Goal: Transaction & Acquisition: Purchase product/service

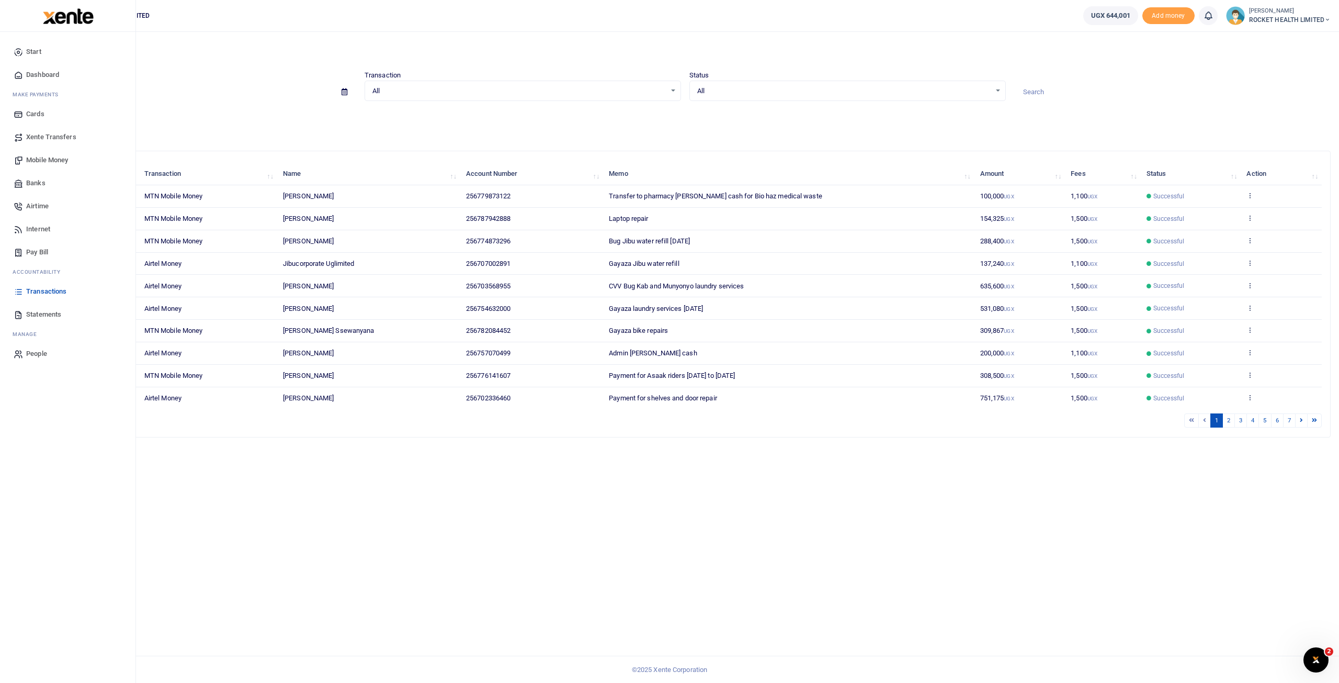
click at [46, 163] on span "Mobile Money" at bounding box center [47, 160] width 42 height 10
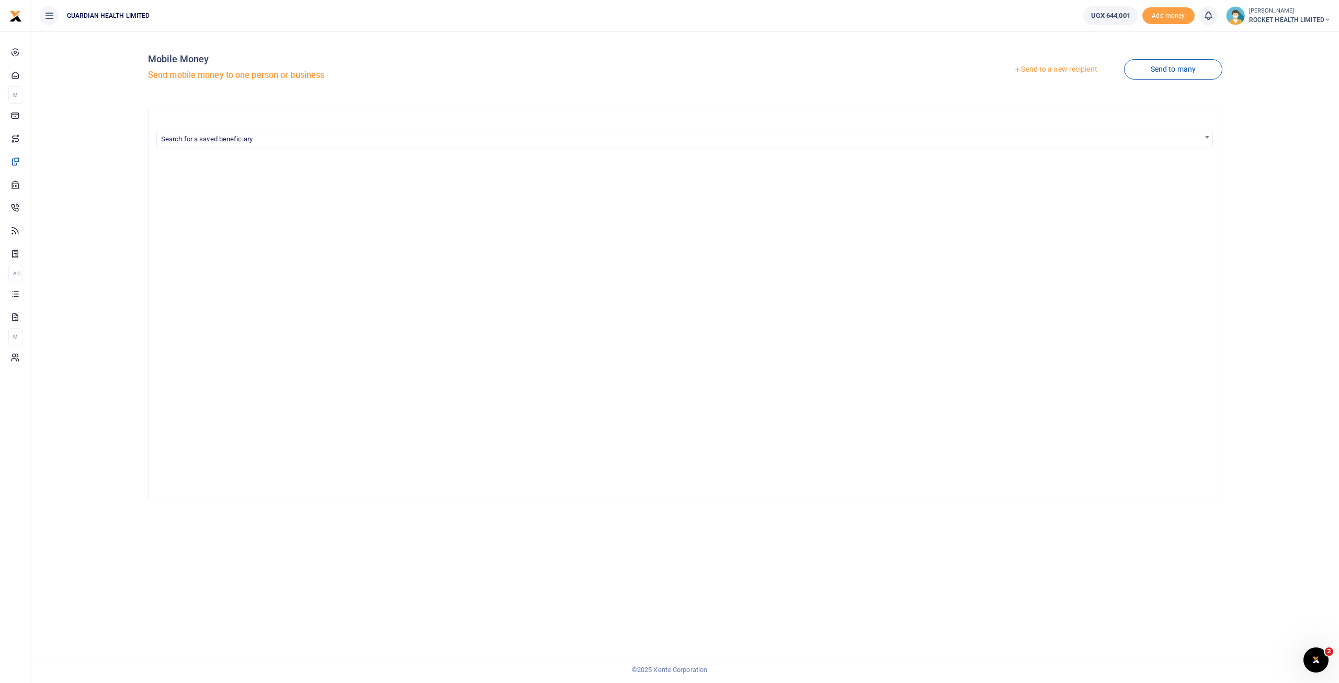
click at [1066, 67] on link "Send to a new recipient" at bounding box center [1055, 69] width 137 height 19
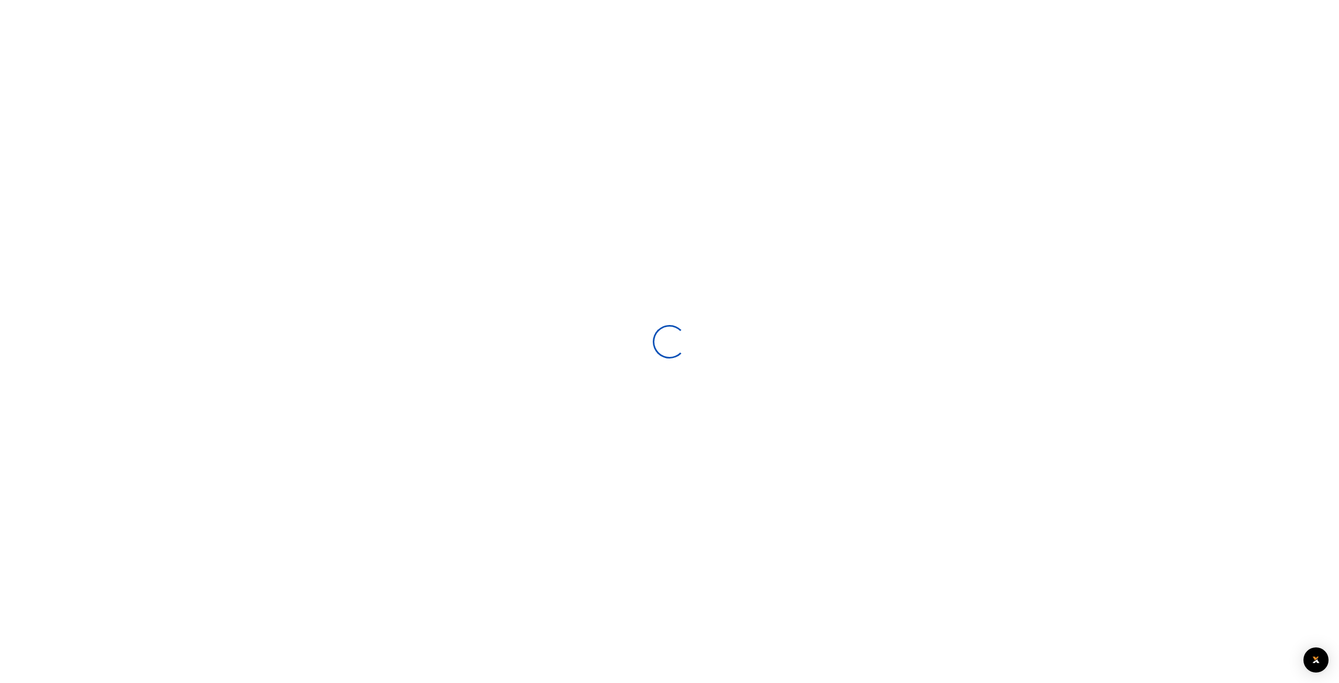
select select
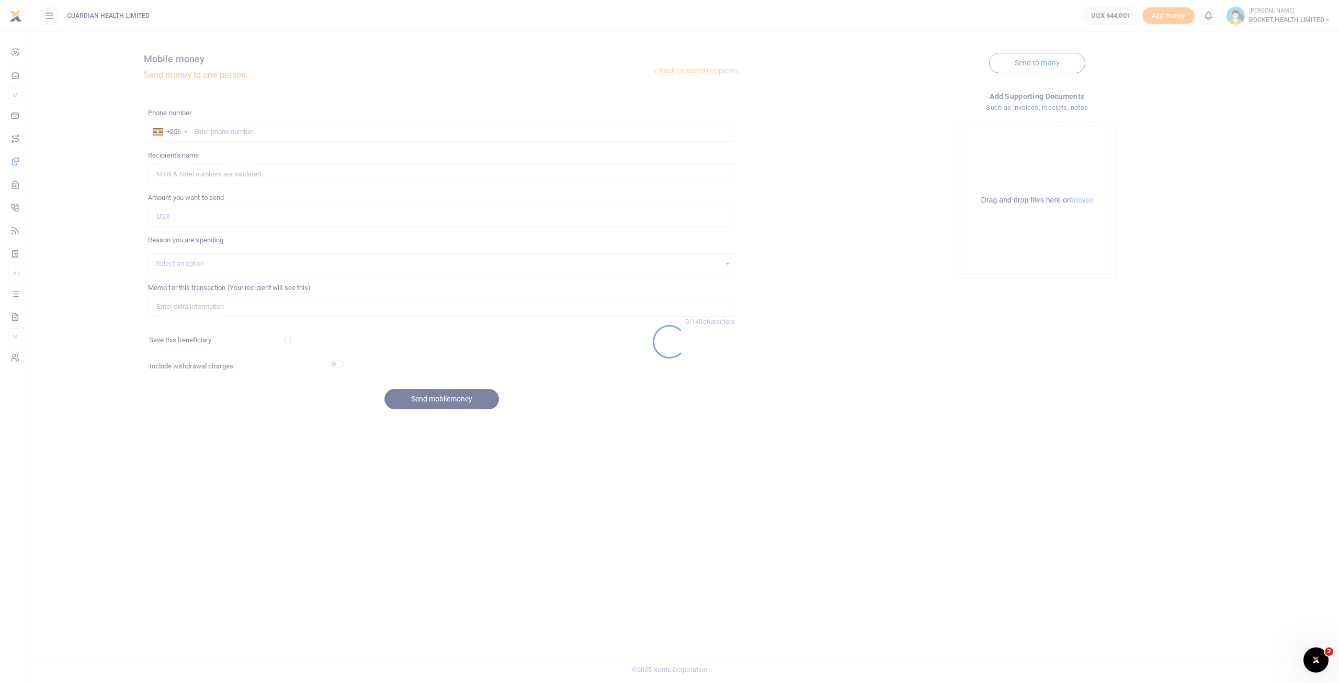
click at [216, 125] on div at bounding box center [669, 341] width 1339 height 683
click at [212, 131] on div at bounding box center [669, 341] width 1339 height 683
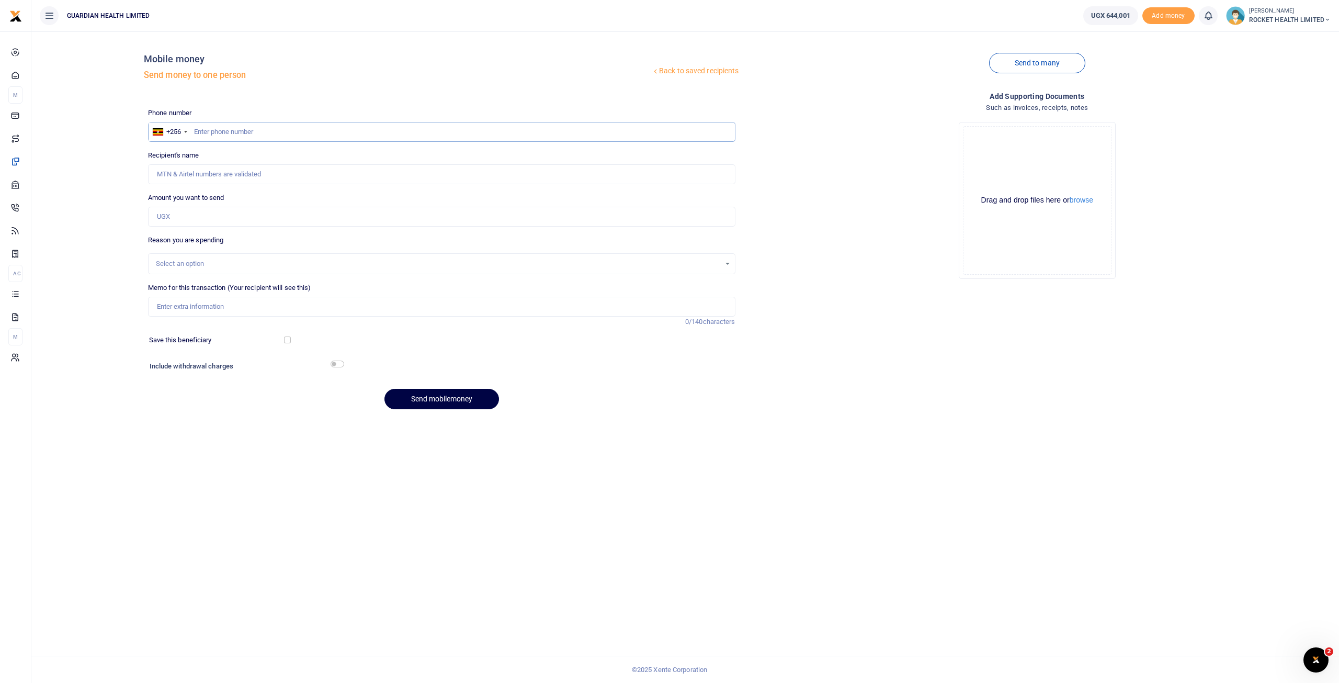
click at [212, 131] on input "text" at bounding box center [441, 132] width 587 height 20
type input "771200081"
type input "[PERSON_NAME]"
type input "771200081"
click at [193, 219] on input "Amount you want to send" at bounding box center [441, 217] width 587 height 20
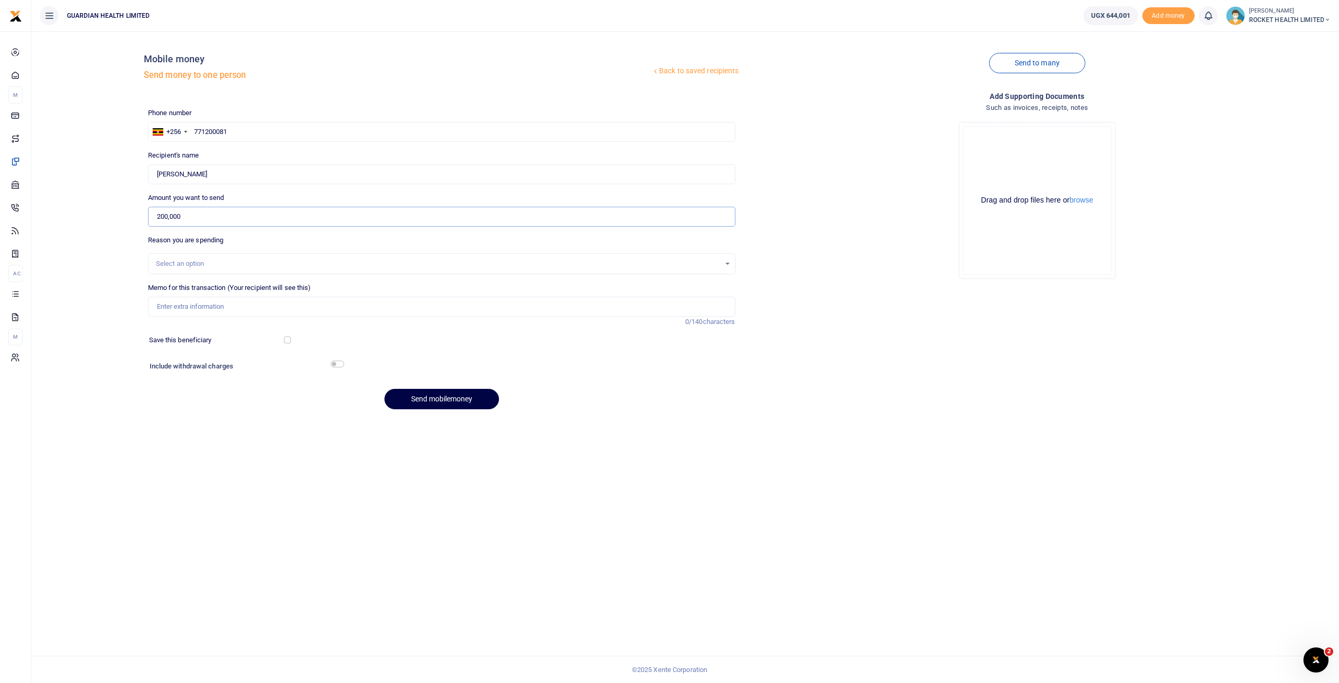
type input "200,000"
click at [184, 267] on div "Select an option" at bounding box center [438, 263] width 564 height 10
type input "[PERSON_NAME] cash top up"
click at [267, 350] on div "Phone number +256 [GEOGRAPHIC_DATA] [PHONE_NUMBER] Phone is required. Recipient…" at bounding box center [442, 263] width 596 height 310
click at [242, 306] on input "Memo for this transaction (Your recipient will see this)" at bounding box center [441, 307] width 587 height 20
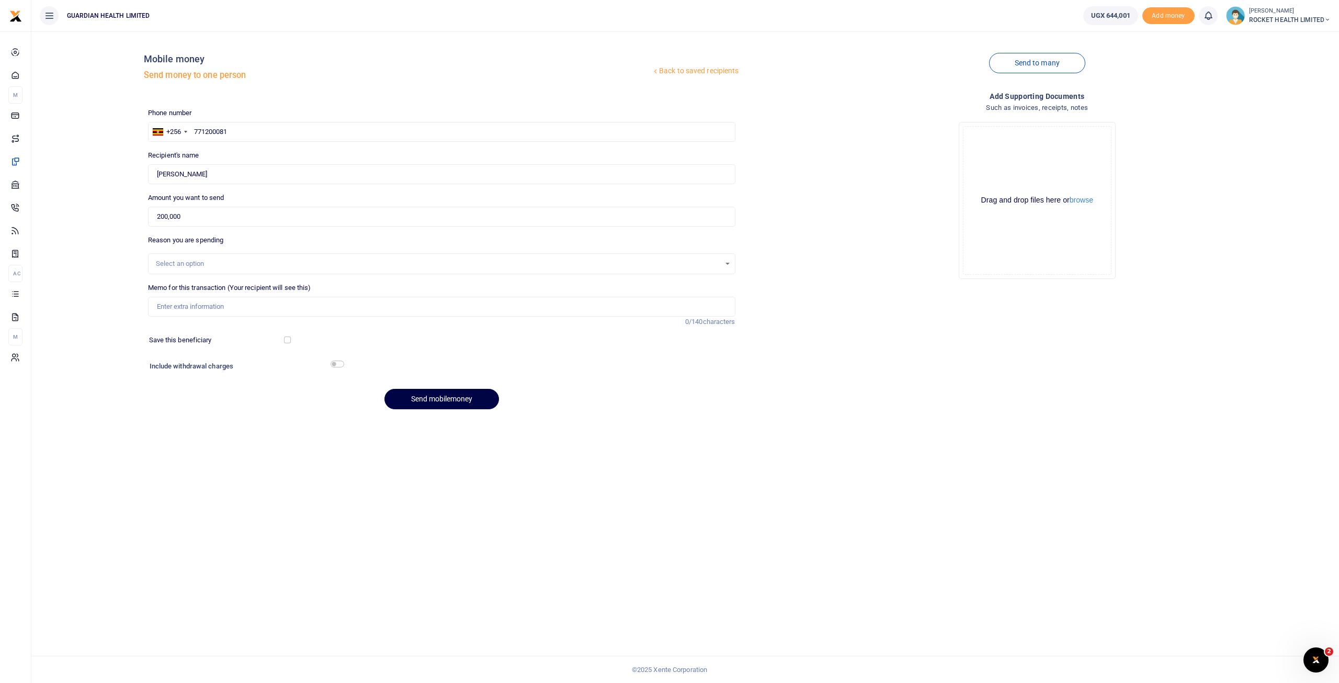
click at [220, 259] on div "Select an option" at bounding box center [438, 263] width 564 height 10
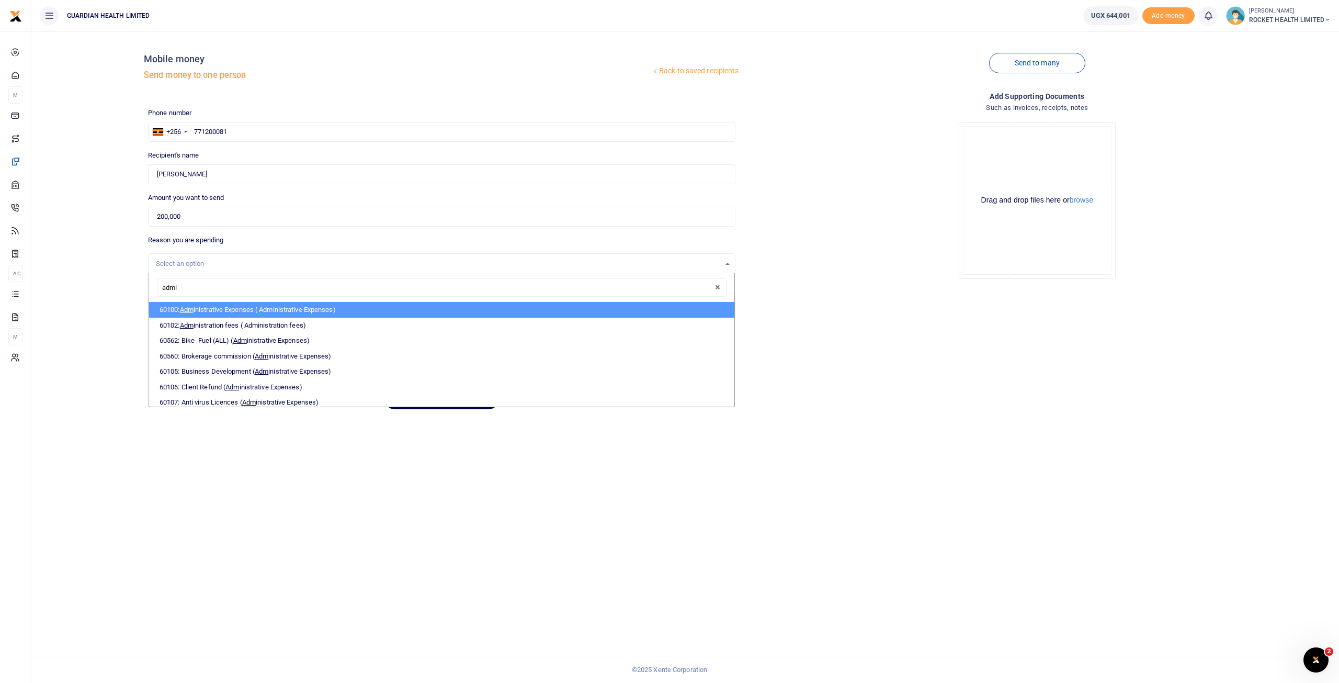
type input "admin"
click at [261, 311] on li "60100: Admin istrative Expenses ( Administrative Expenses)" at bounding box center [441, 310] width 585 height 16
select select "5406"
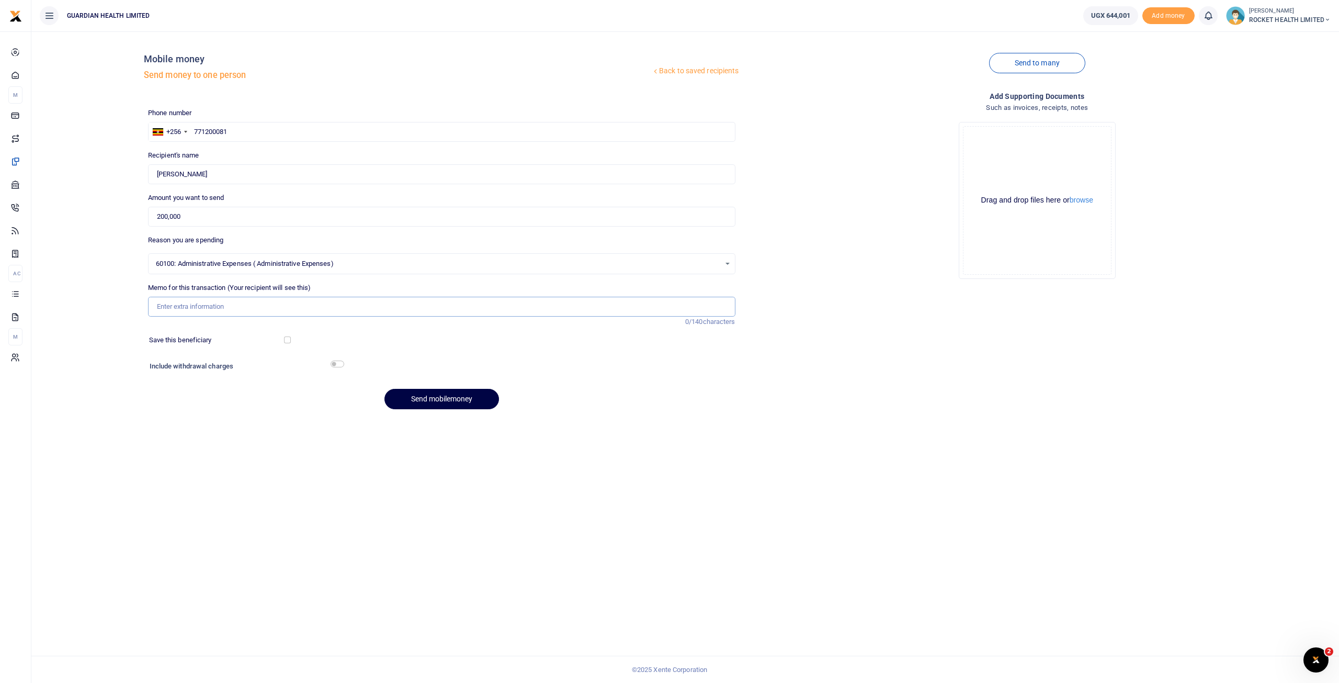
click at [192, 306] on input "Memo for this transaction (Your recipient will see this)" at bounding box center [441, 307] width 587 height 20
type input "Gayaza petty cash top up"
click at [463, 401] on button "Send mobilemoney" at bounding box center [441, 399] width 115 height 20
